Goal: Task Accomplishment & Management: Manage account settings

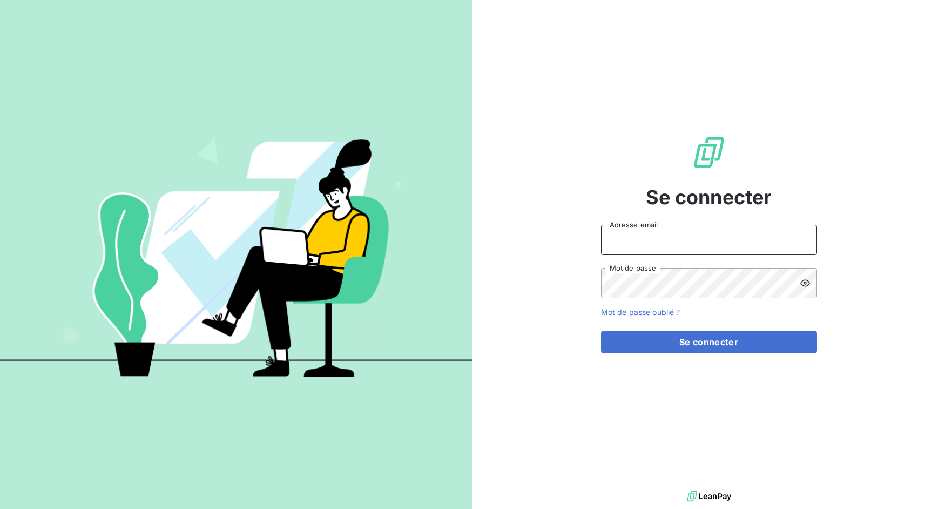
click at [628, 249] on input "Adresse email" at bounding box center [709, 240] width 216 height 30
drag, startPoint x: 638, startPoint y: 240, endPoint x: 690, endPoint y: 243, distance: 51.9
click at [690, 243] on input "admin@3dcelo" at bounding box center [709, 240] width 216 height 30
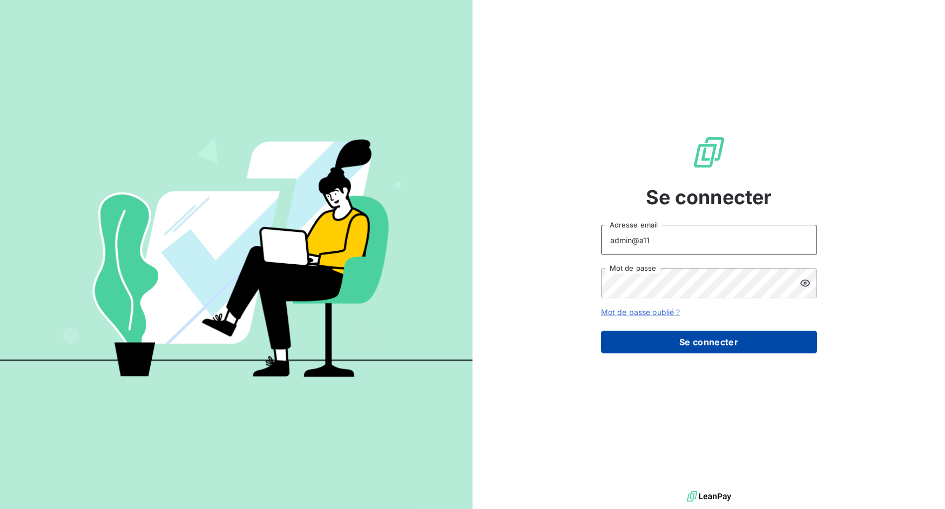
type input "admin@a11"
click at [711, 344] on button "Se connecter" at bounding box center [709, 342] width 216 height 23
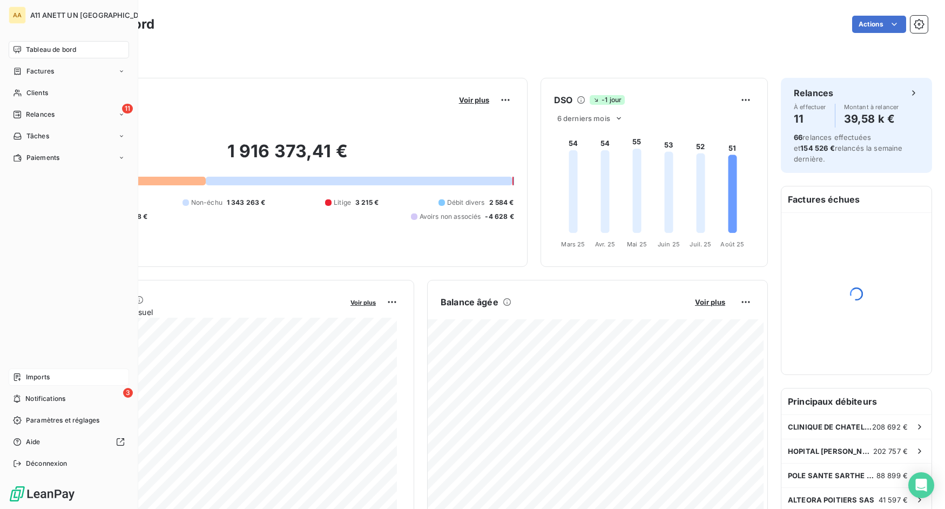
click at [14, 384] on div "Imports" at bounding box center [69, 376] width 120 height 17
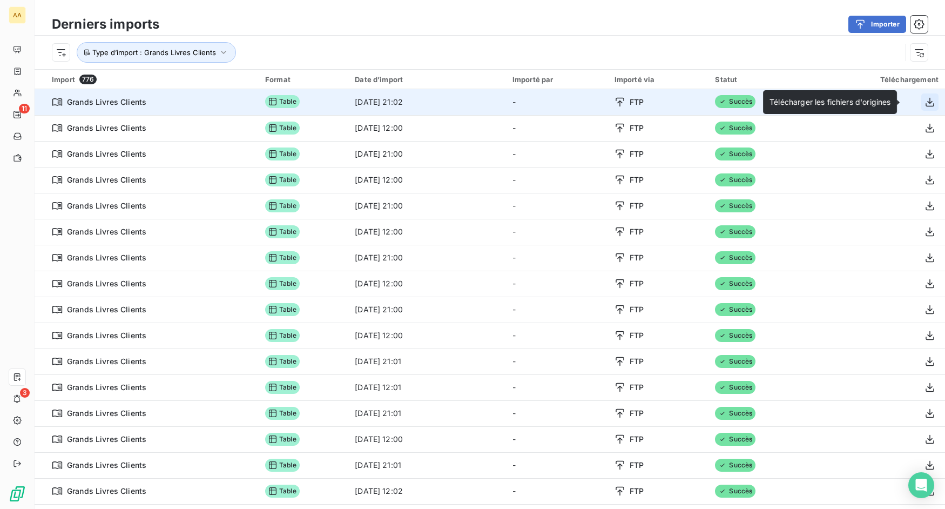
click at [922, 100] on button "button" at bounding box center [930, 101] width 17 height 17
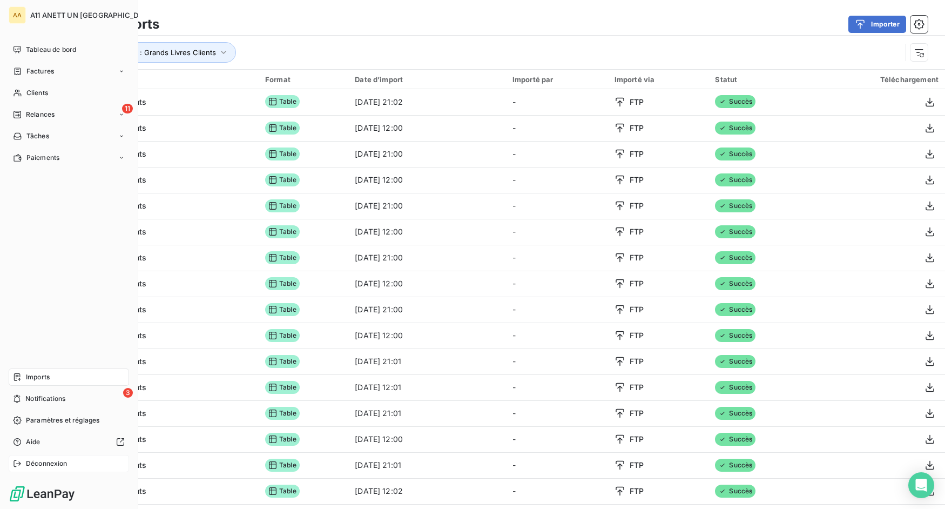
click at [14, 468] on div "Déconnexion" at bounding box center [69, 463] width 120 height 17
